Goal: Task Accomplishment & Management: Manage account settings

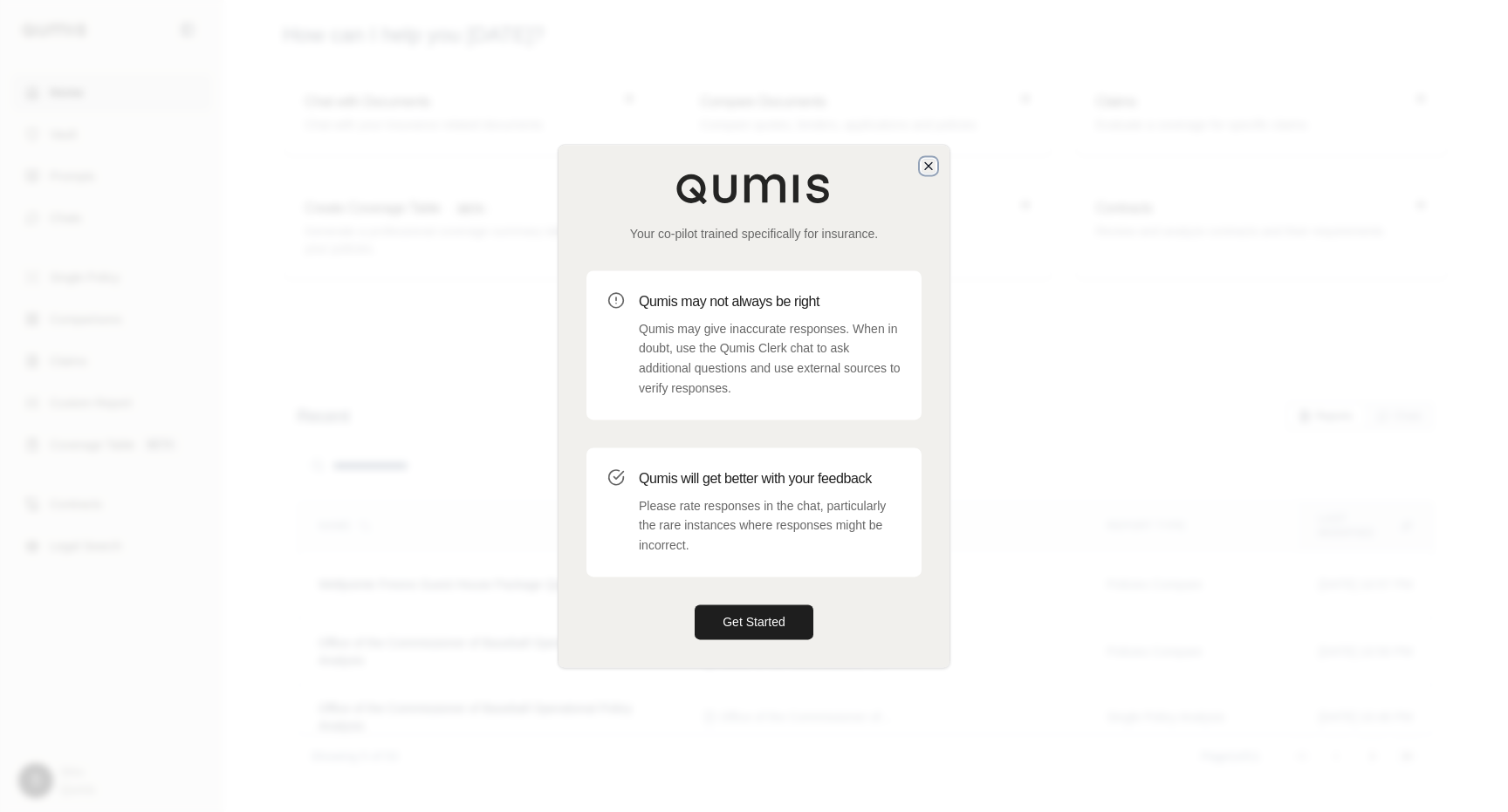
click at [926, 160] on icon "button" at bounding box center [928, 166] width 14 height 14
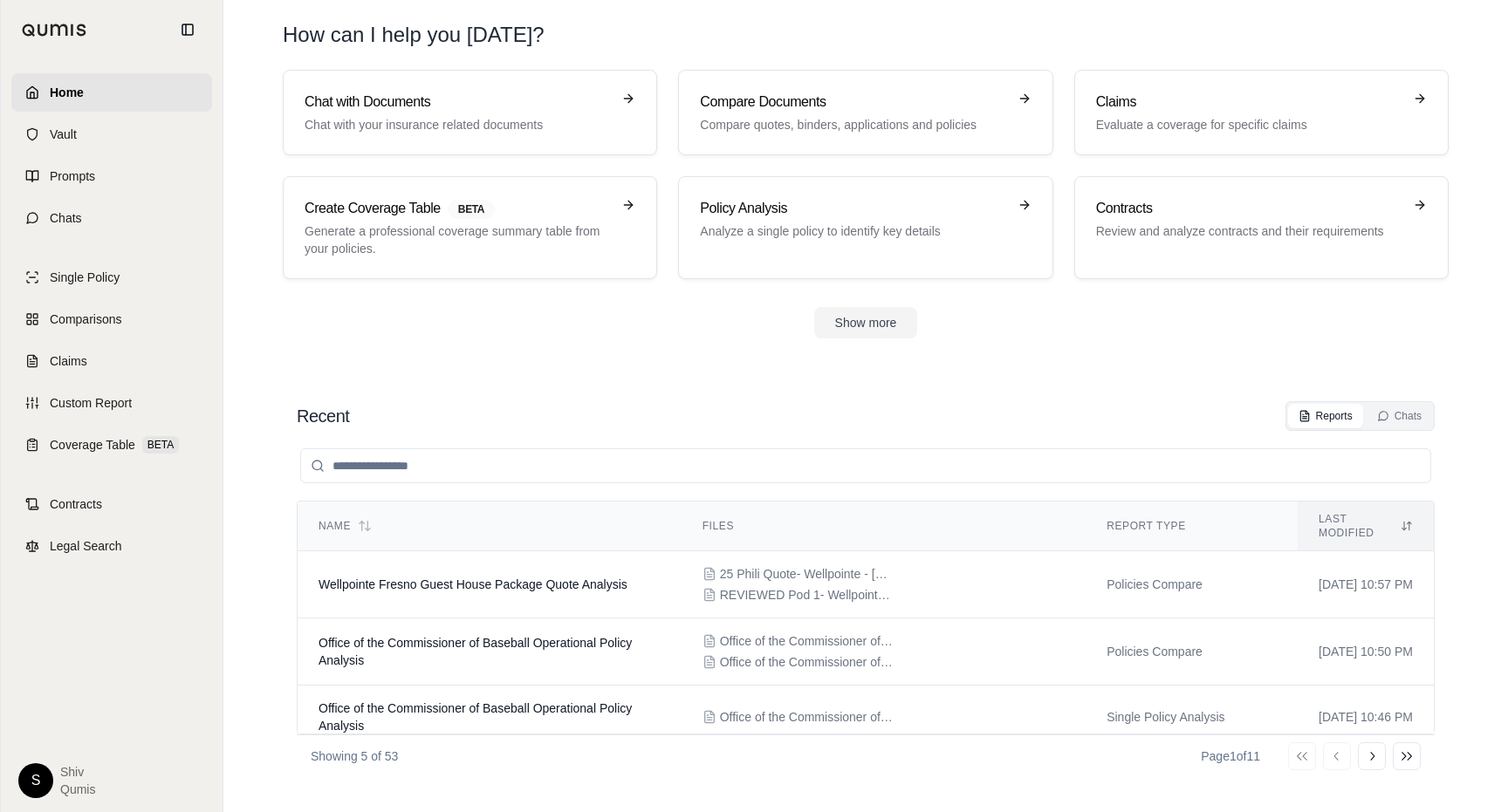
click at [47, 797] on div "S Shiv Qumis" at bounding box center [112, 781] width 187 height 35
click at [40, 783] on html "Home Vault Prompts Chats Single Policy Comparisons Claims Custom Report Coverag…" at bounding box center [754, 406] width 1508 height 812
click at [113, 731] on div "Log Out" at bounding box center [76, 741] width 144 height 27
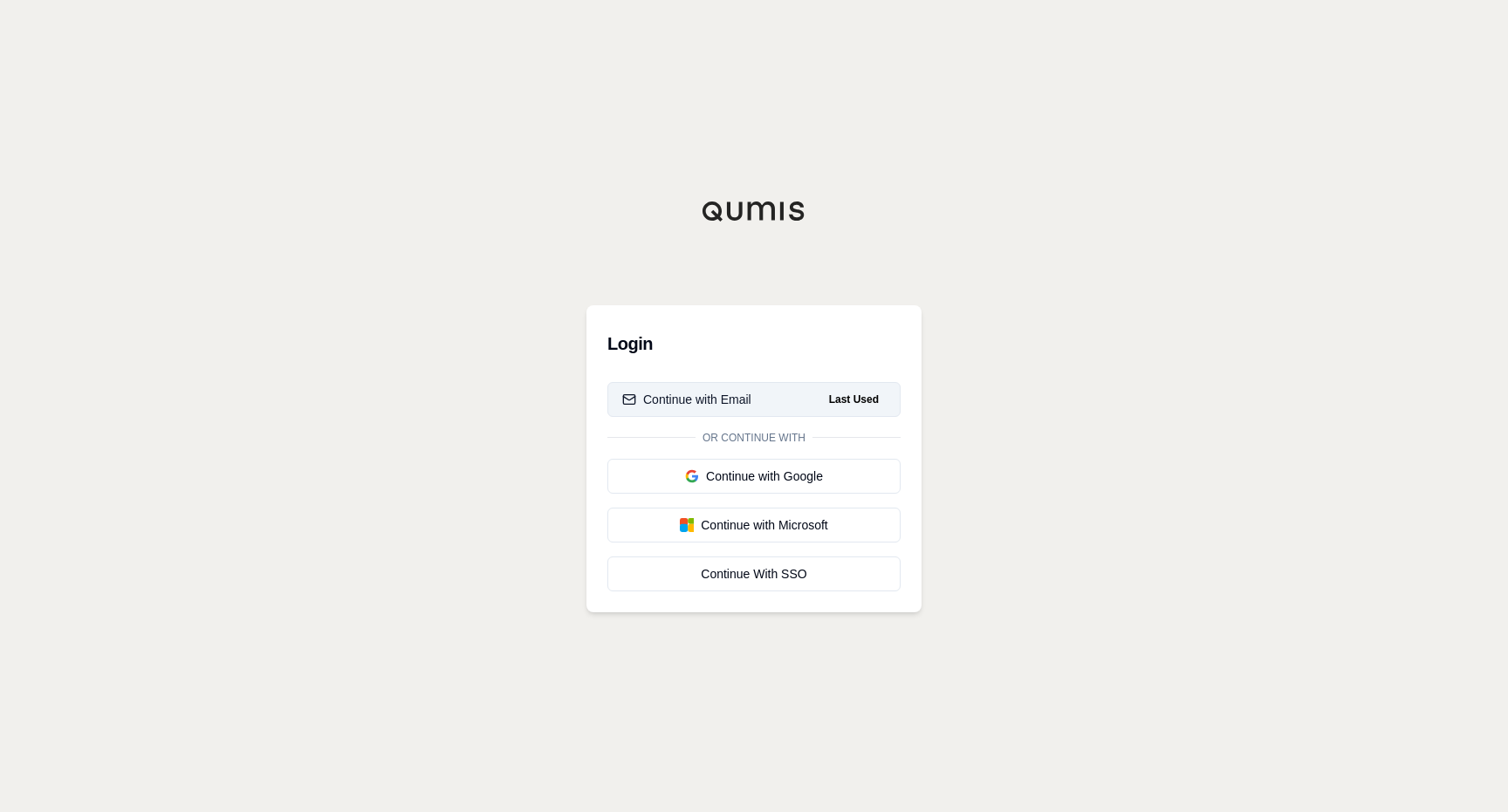
click at [830, 395] on span "Last Used" at bounding box center [854, 399] width 64 height 21
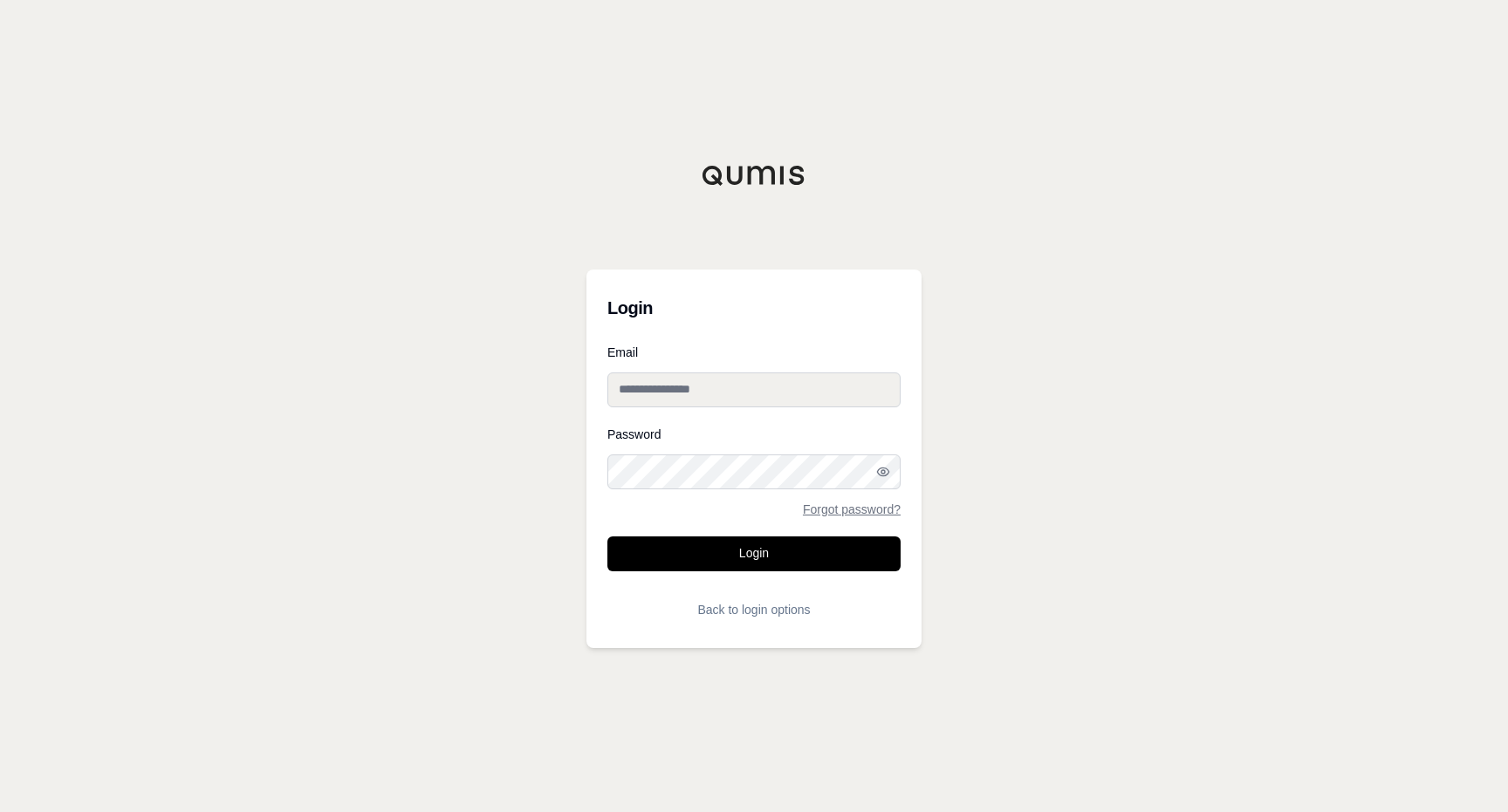
click at [798, 389] on input "Email" at bounding box center [754, 390] width 293 height 35
type input "**********"
click at [808, 553] on button "Login" at bounding box center [754, 554] width 293 height 35
